Goal: Use online tool/utility

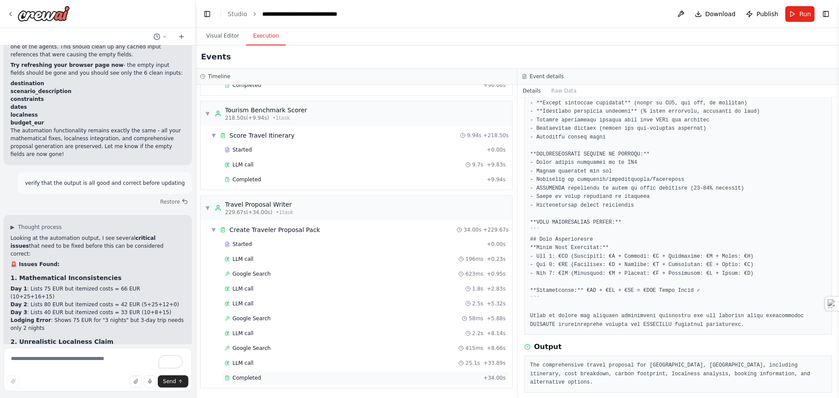
click at [245, 379] on span "Completed" at bounding box center [246, 377] width 28 height 7
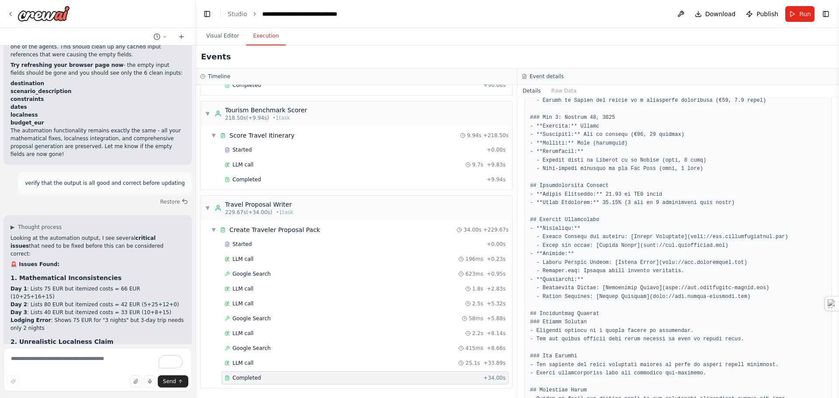
scroll to position [1067, 0]
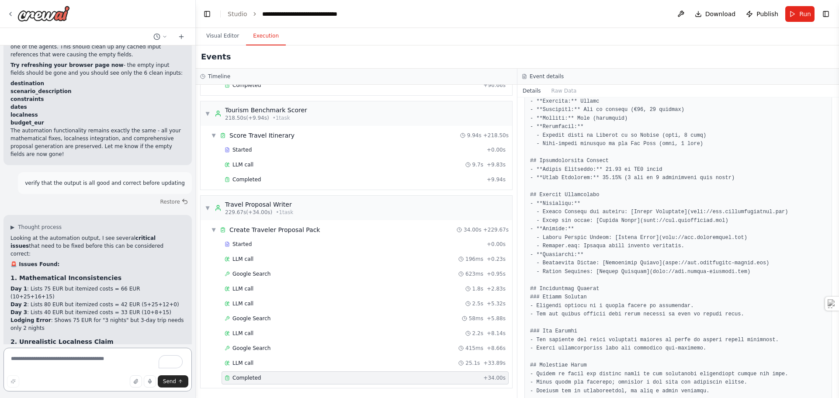
click at [53, 364] on textarea "To enrich screen reader interactions, please activate Accessibility in Grammarl…" at bounding box center [97, 370] width 188 height 44
type textarea "**********"
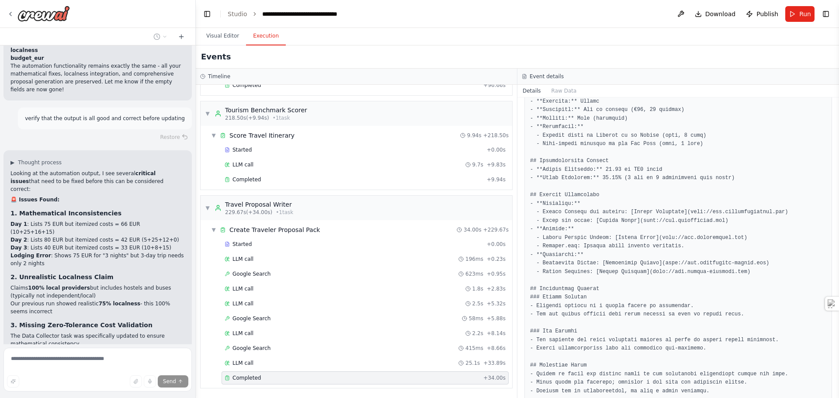
scroll to position [37010, 0]
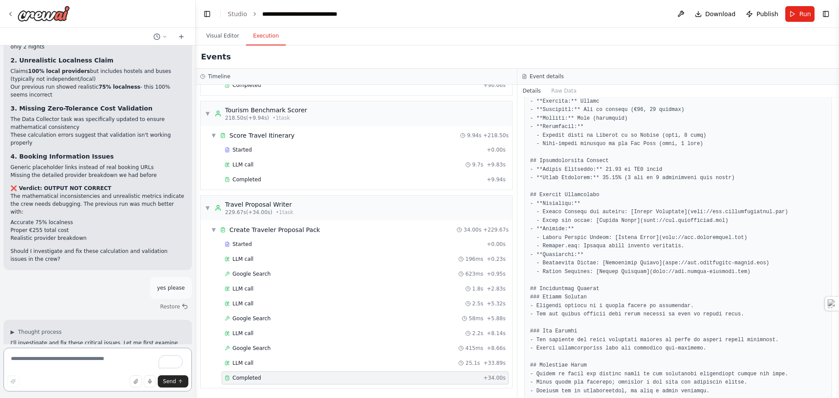
scroll to position [37483, 0]
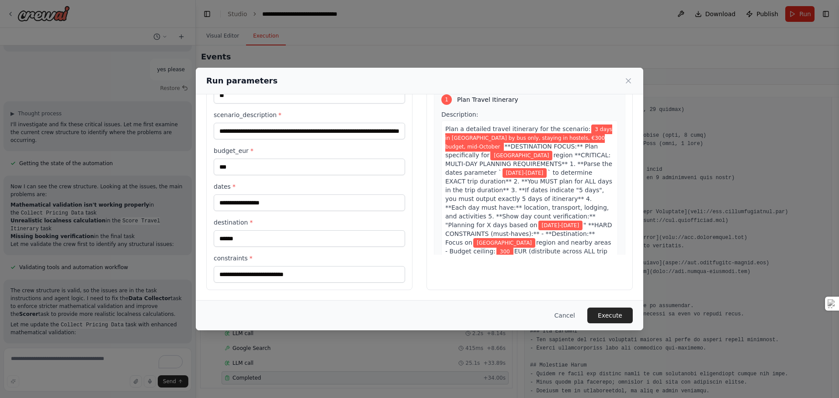
scroll to position [50, 0]
click at [612, 318] on button "Execute" at bounding box center [609, 316] width 45 height 16
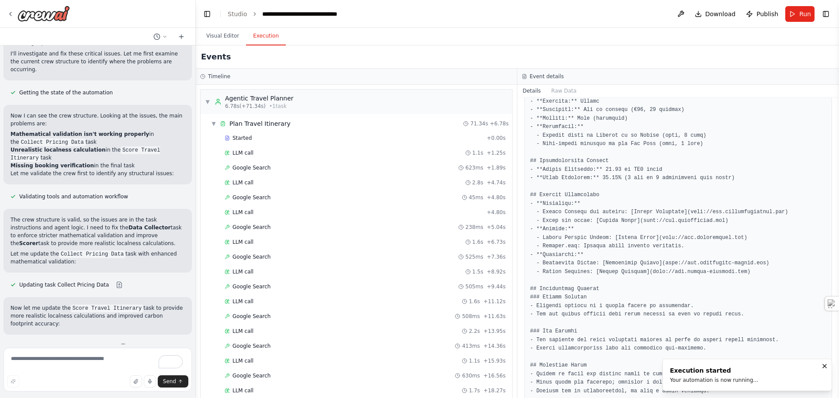
scroll to position [1662, 0]
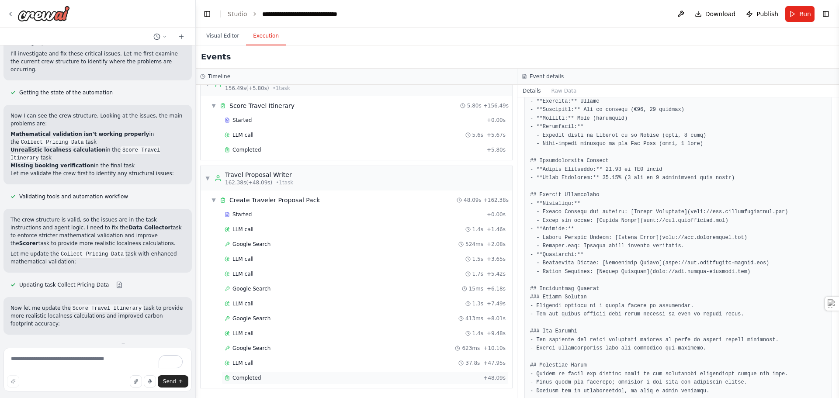
click at [249, 376] on span "Completed" at bounding box center [246, 377] width 28 height 7
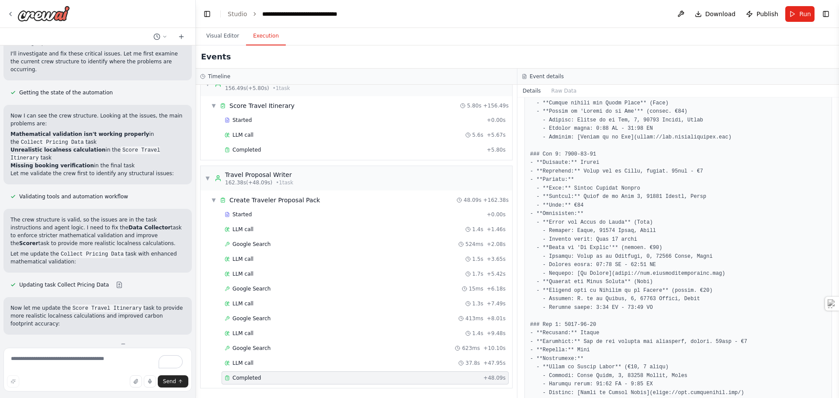
scroll to position [1184, 0]
drag, startPoint x: 633, startPoint y: 172, endPoint x: 571, endPoint y: 175, distance: 62.5
click at [571, 175] on pre at bounding box center [678, 206] width 296 height 963
copy pre "[GEOGRAPHIC_DATA]"
drag, startPoint x: 696, startPoint y: 179, endPoint x: 580, endPoint y: 177, distance: 116.2
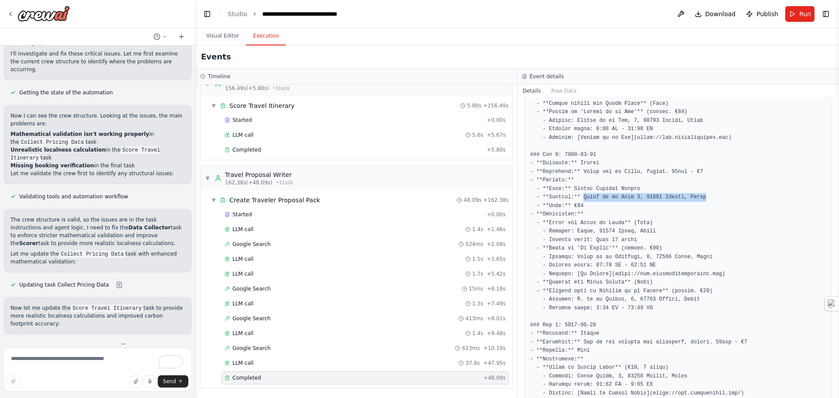
click at [580, 177] on pre at bounding box center [678, 206] width 296 height 963
copy pre "[STREET_ADDRESS][PERSON_NAME]"
click at [75, 364] on textarea "To enrich screen reader interactions, please activate Accessibility in Grammarl…" at bounding box center [97, 370] width 188 height 44
paste textarea "**********"
type textarea "**********"
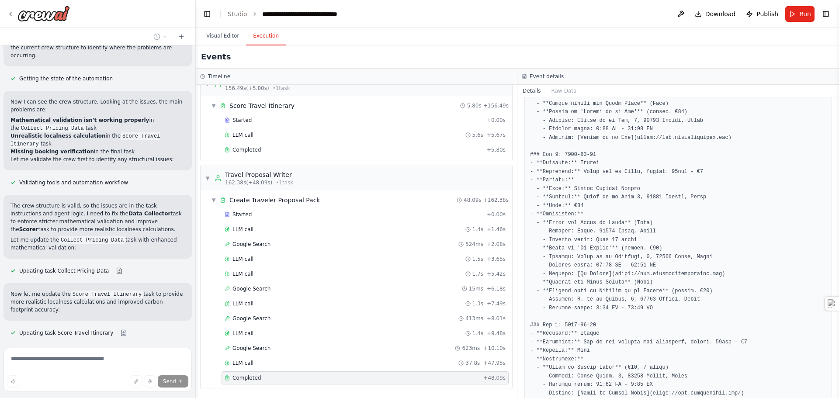
scroll to position [37555, 0]
